Goal: Transaction & Acquisition: Purchase product/service

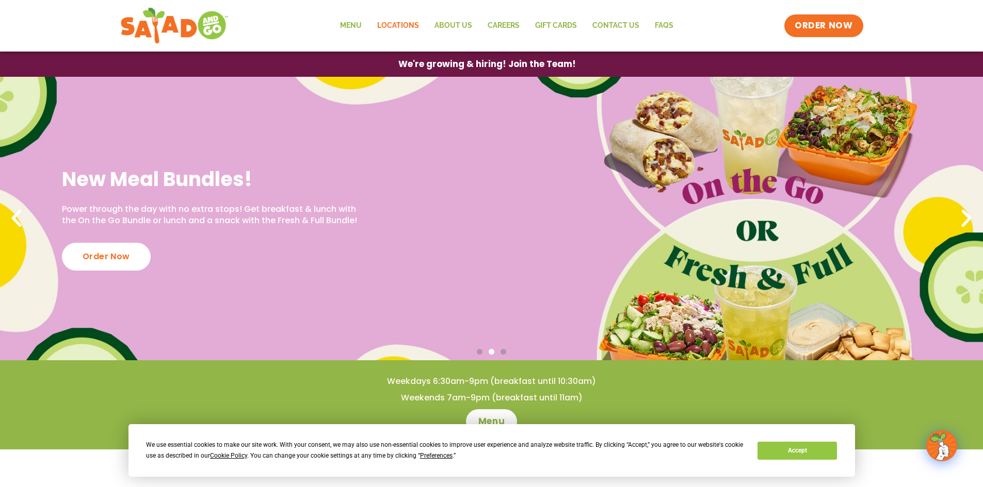
click at [392, 25] on link "Locations" at bounding box center [397, 26] width 57 height 24
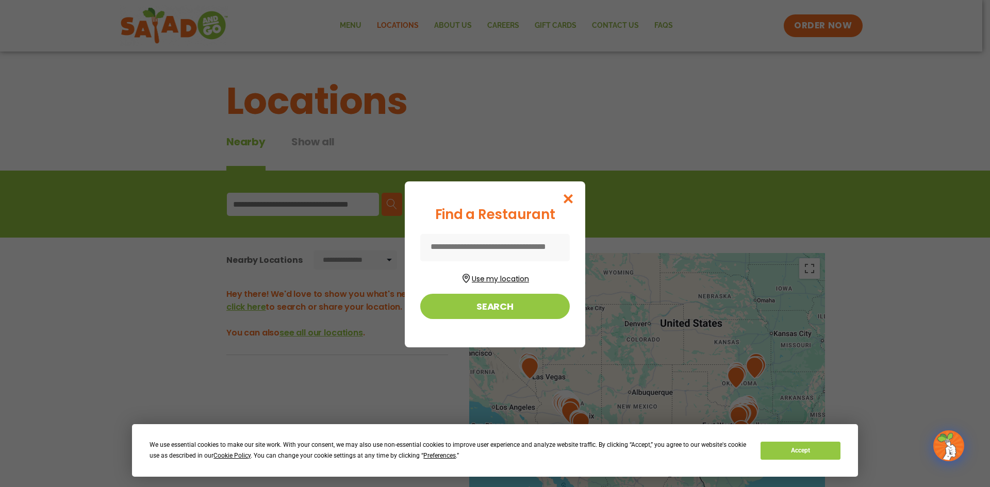
click at [504, 277] on button "Use my location" at bounding box center [495, 278] width 150 height 14
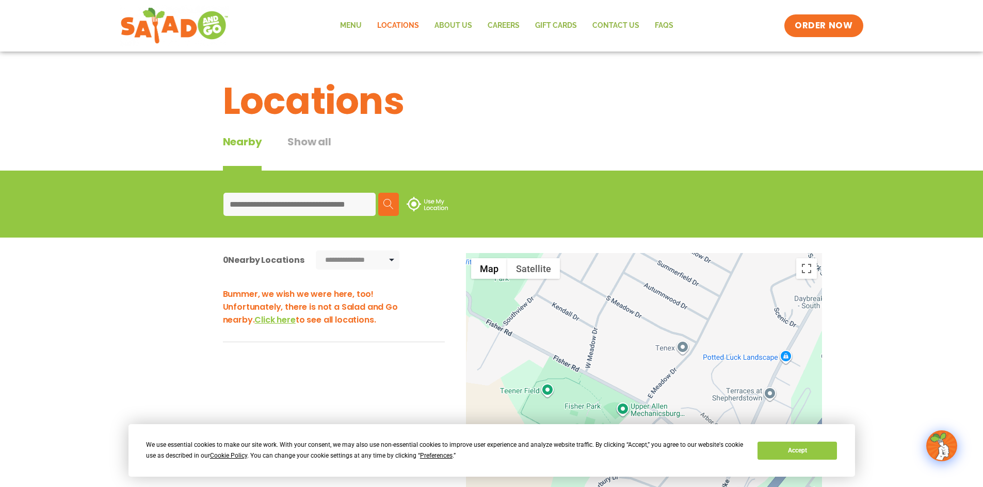
click at [320, 206] on input at bounding box center [299, 204] width 152 height 23
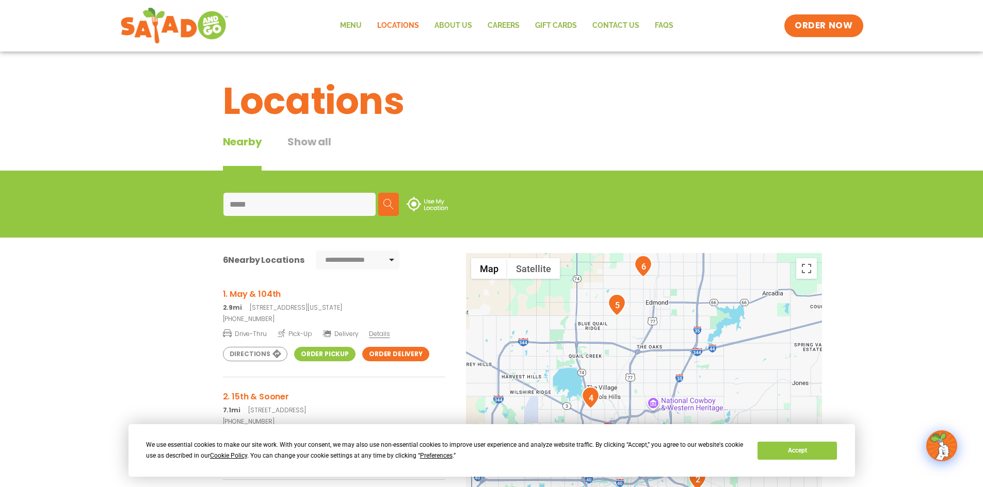
type input "*****"
click at [380, 336] on span "Details" at bounding box center [379, 334] width 21 height 9
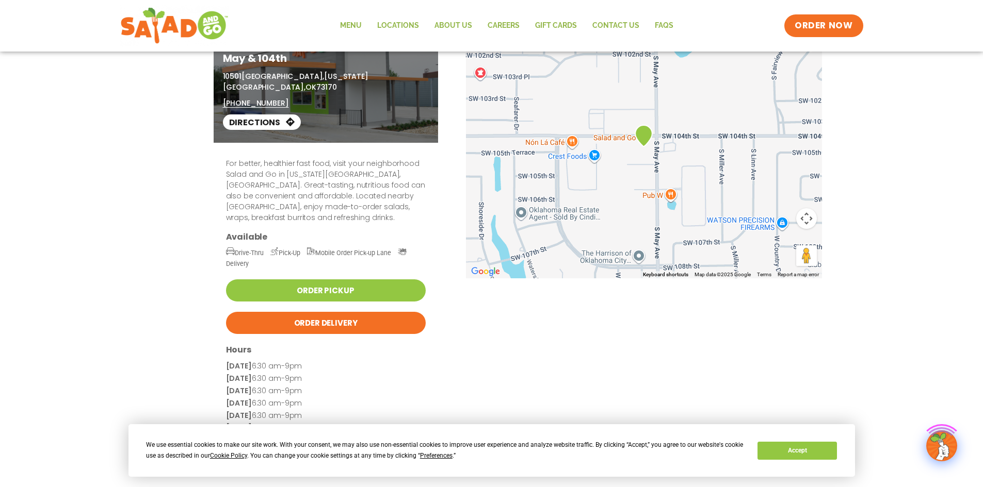
scroll to position [103, 0]
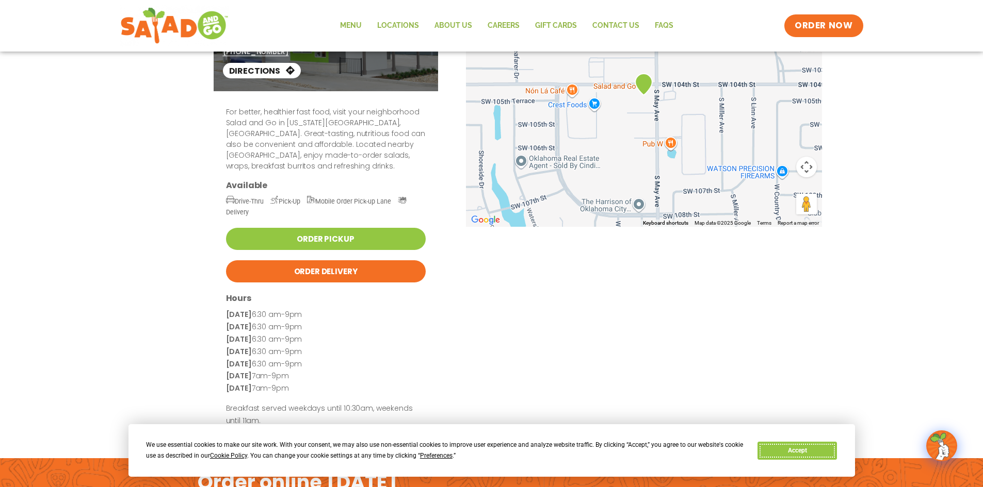
click at [796, 454] on button "Accept" at bounding box center [796, 451] width 79 height 18
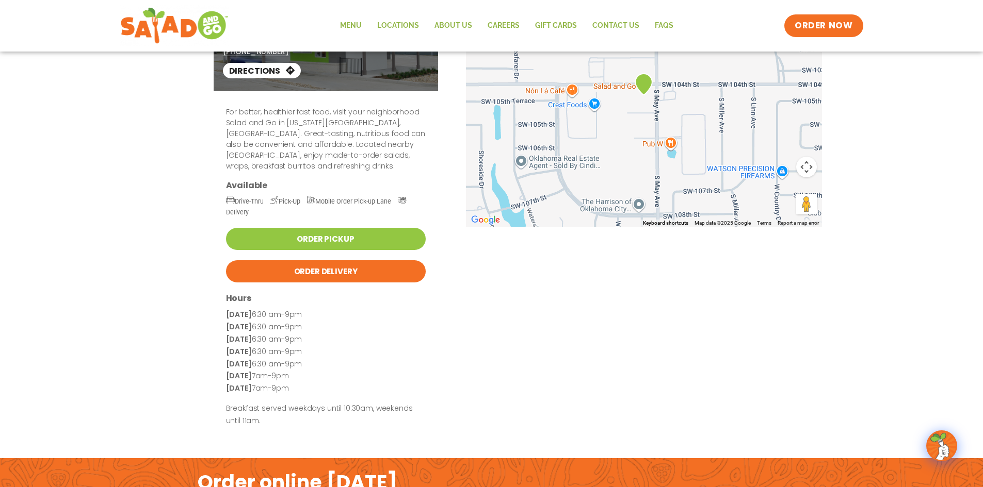
scroll to position [0, 0]
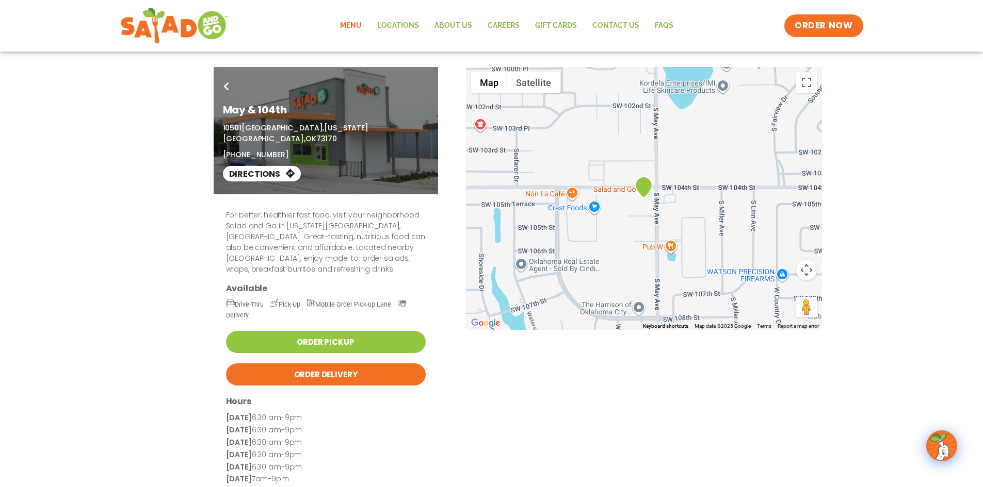
click at [352, 23] on link "Menu" at bounding box center [350, 26] width 37 height 24
click at [349, 23] on link "Menu" at bounding box center [350, 26] width 37 height 24
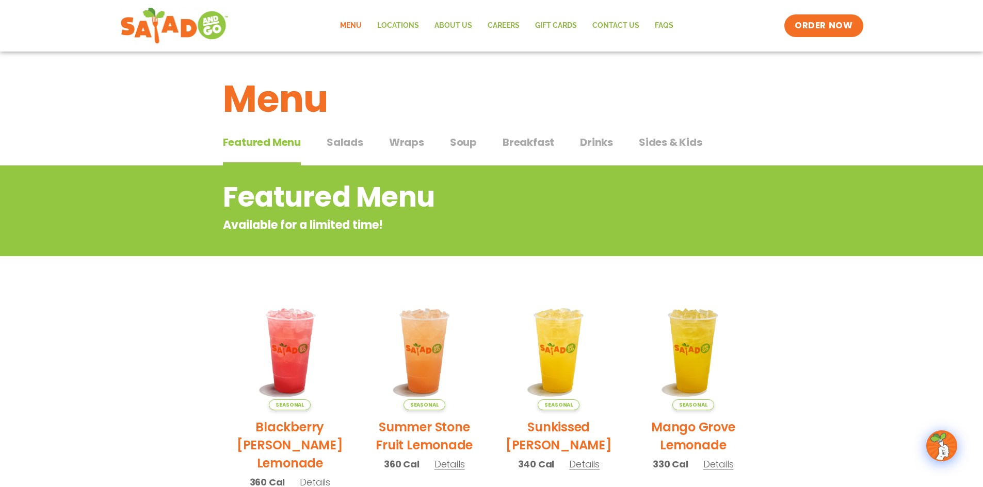
click at [517, 143] on span "Breakfast" at bounding box center [528, 142] width 52 height 15
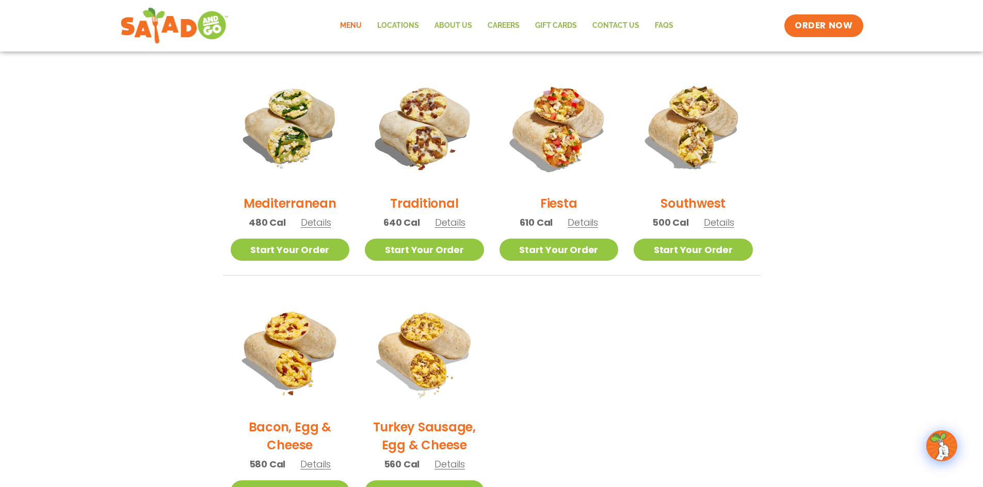
scroll to position [206, 0]
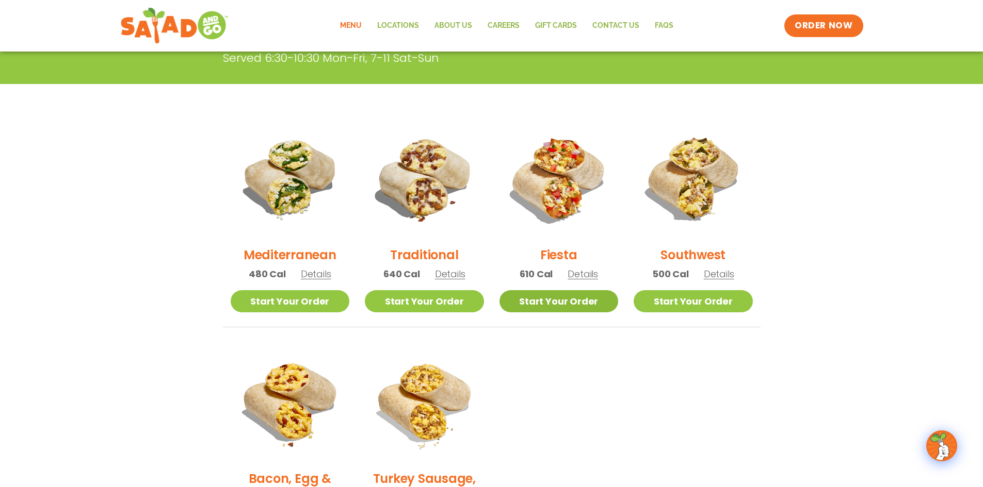
click at [563, 299] on link "Start Your Order" at bounding box center [558, 301] width 119 height 22
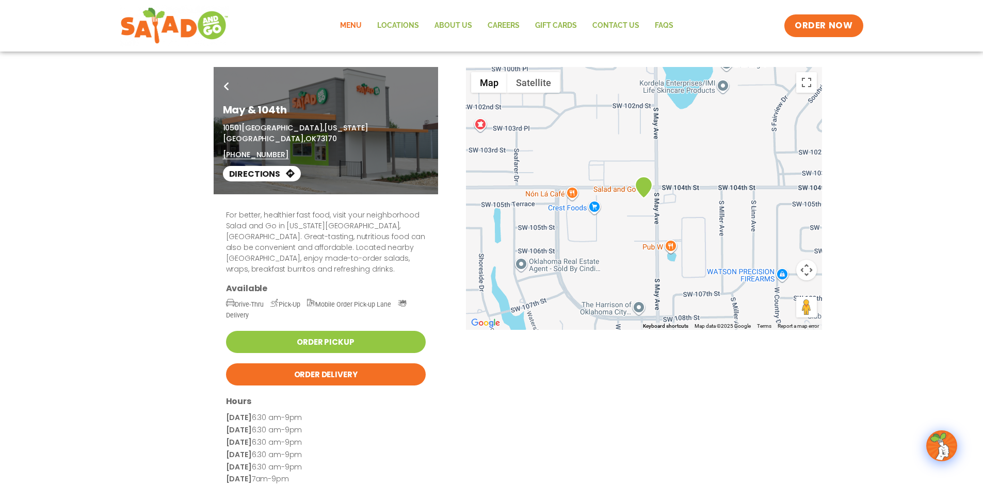
click at [357, 25] on link "Menu" at bounding box center [350, 26] width 37 height 24
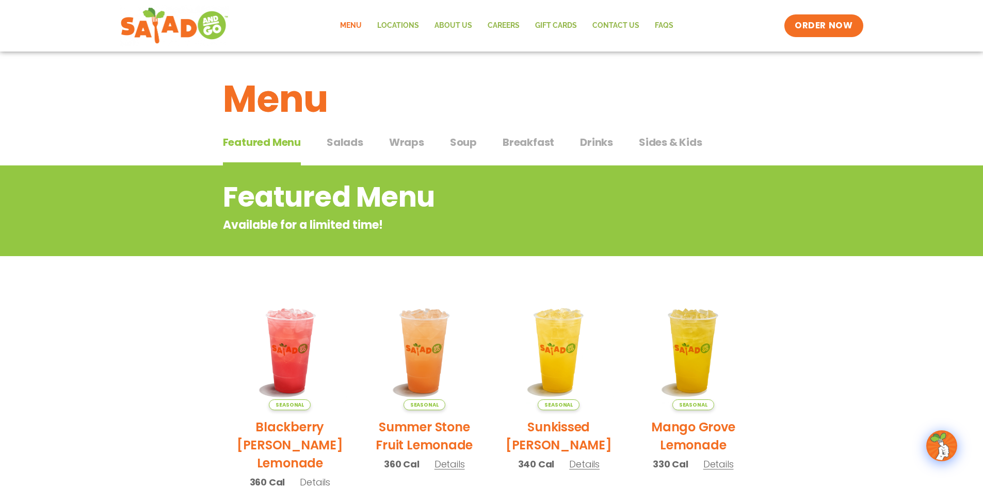
click at [524, 146] on span "Breakfast" at bounding box center [528, 142] width 52 height 15
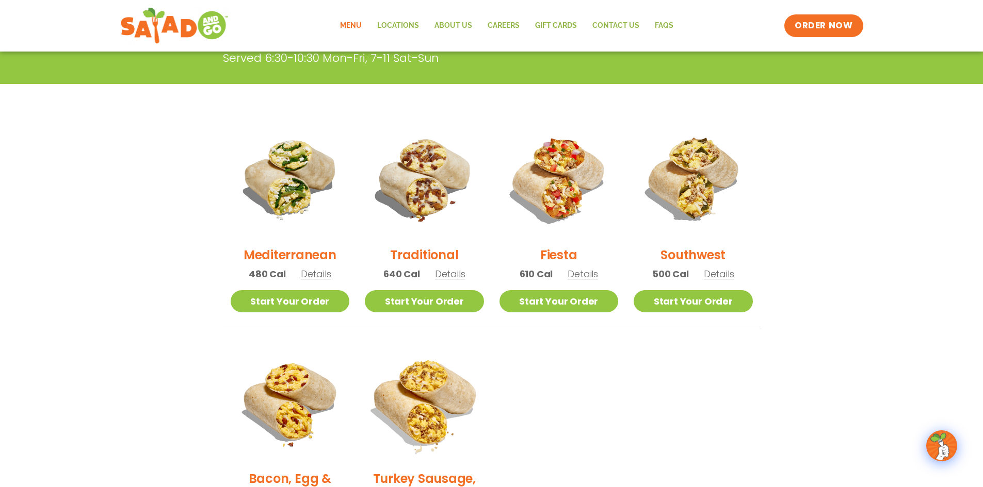
scroll to position [155, 0]
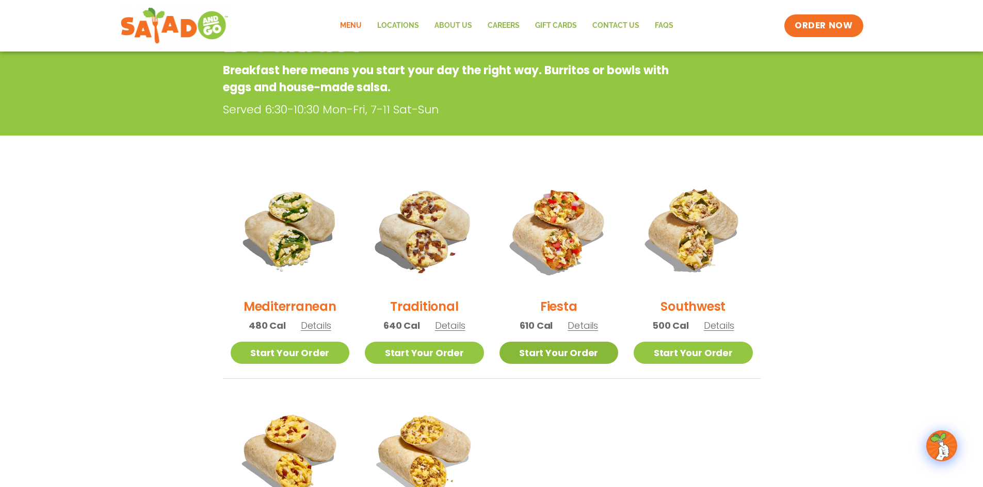
click at [575, 349] on link "Start Your Order" at bounding box center [558, 353] width 119 height 22
